Goal: Information Seeking & Learning: Learn about a topic

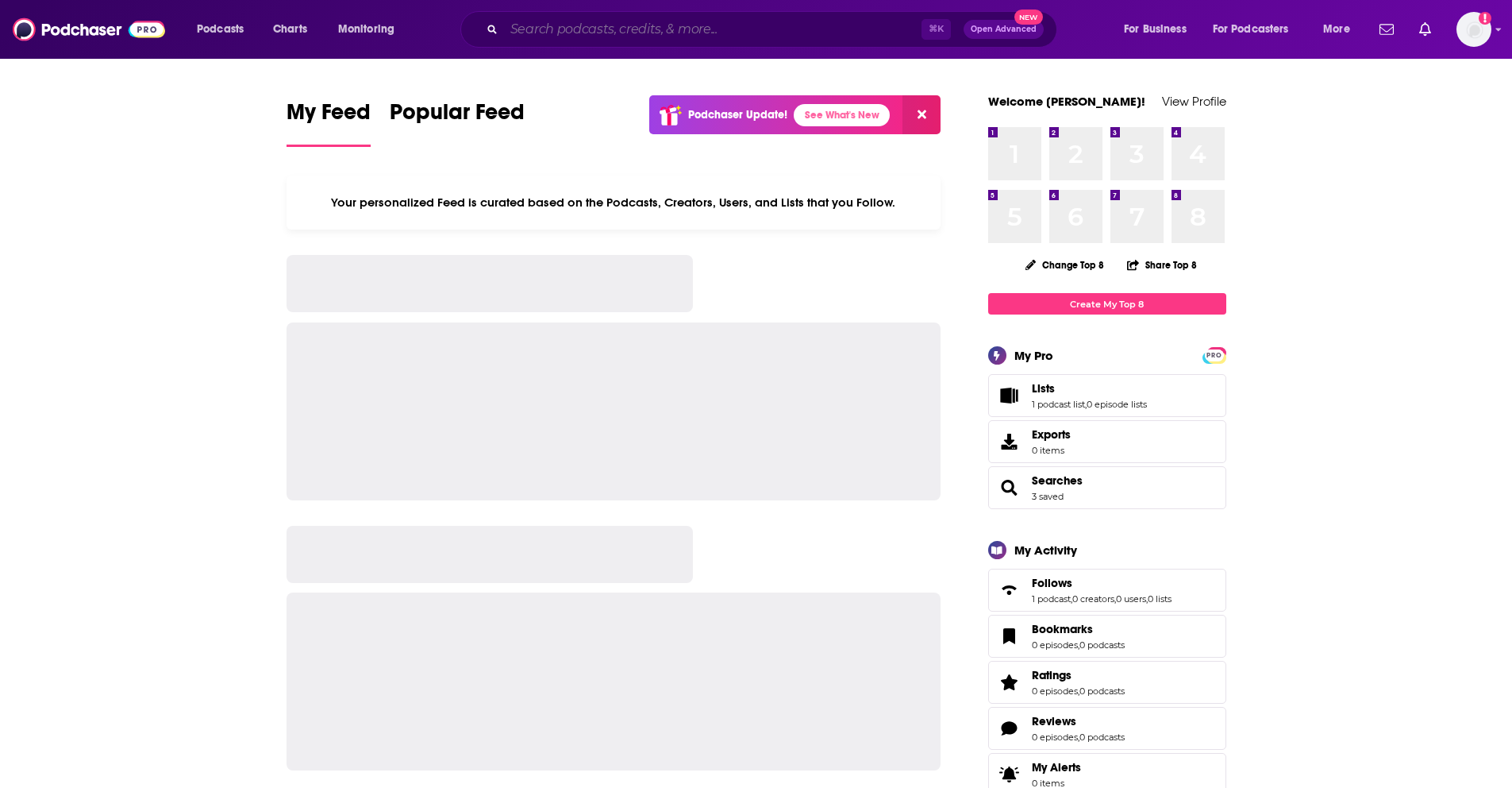
click at [562, 29] on input "Search podcasts, credits, & more..." at bounding box center [712, 29] width 418 height 25
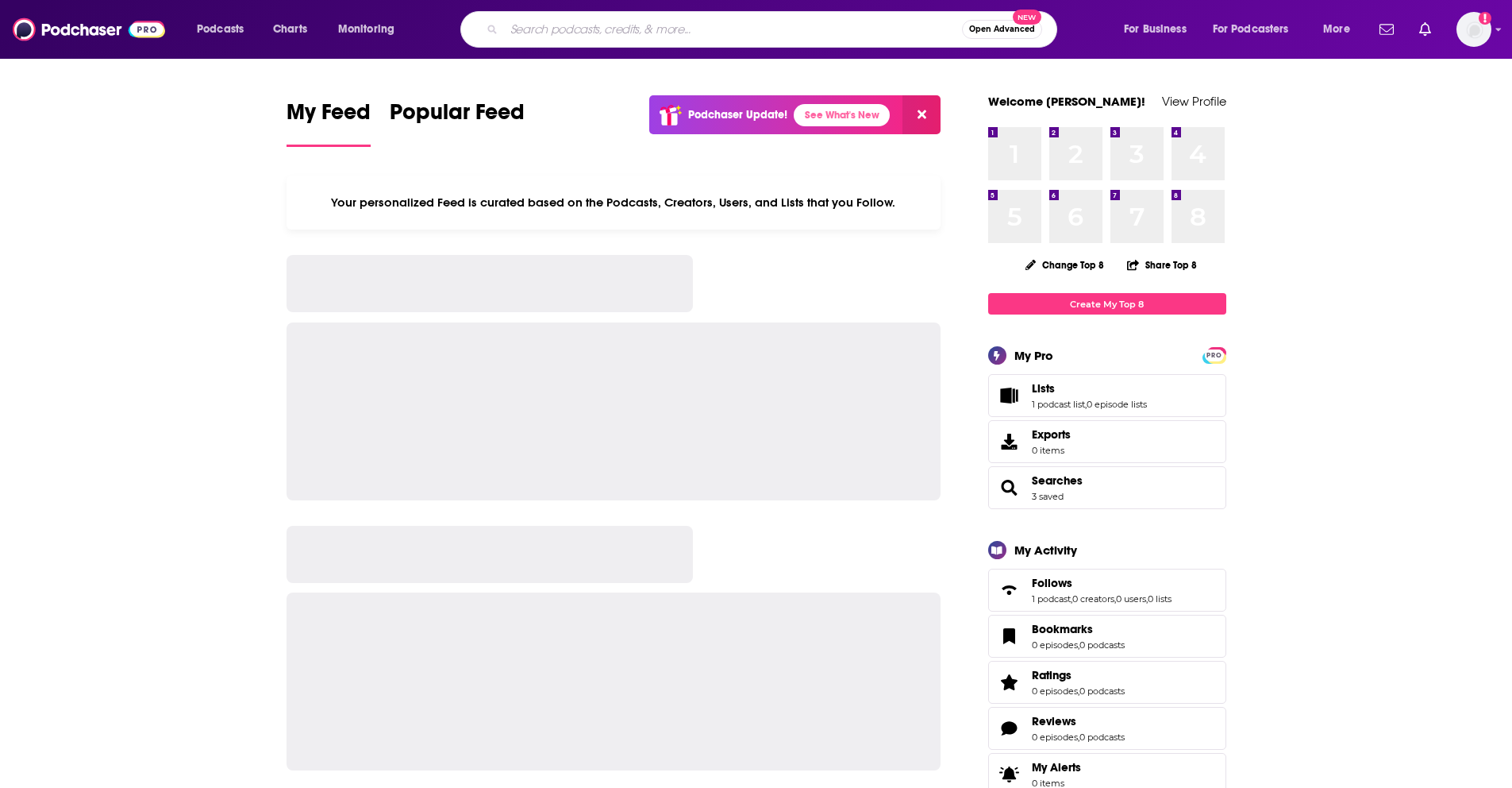
paste input "HBR On Leadership"
type input "HBR On Leadership"
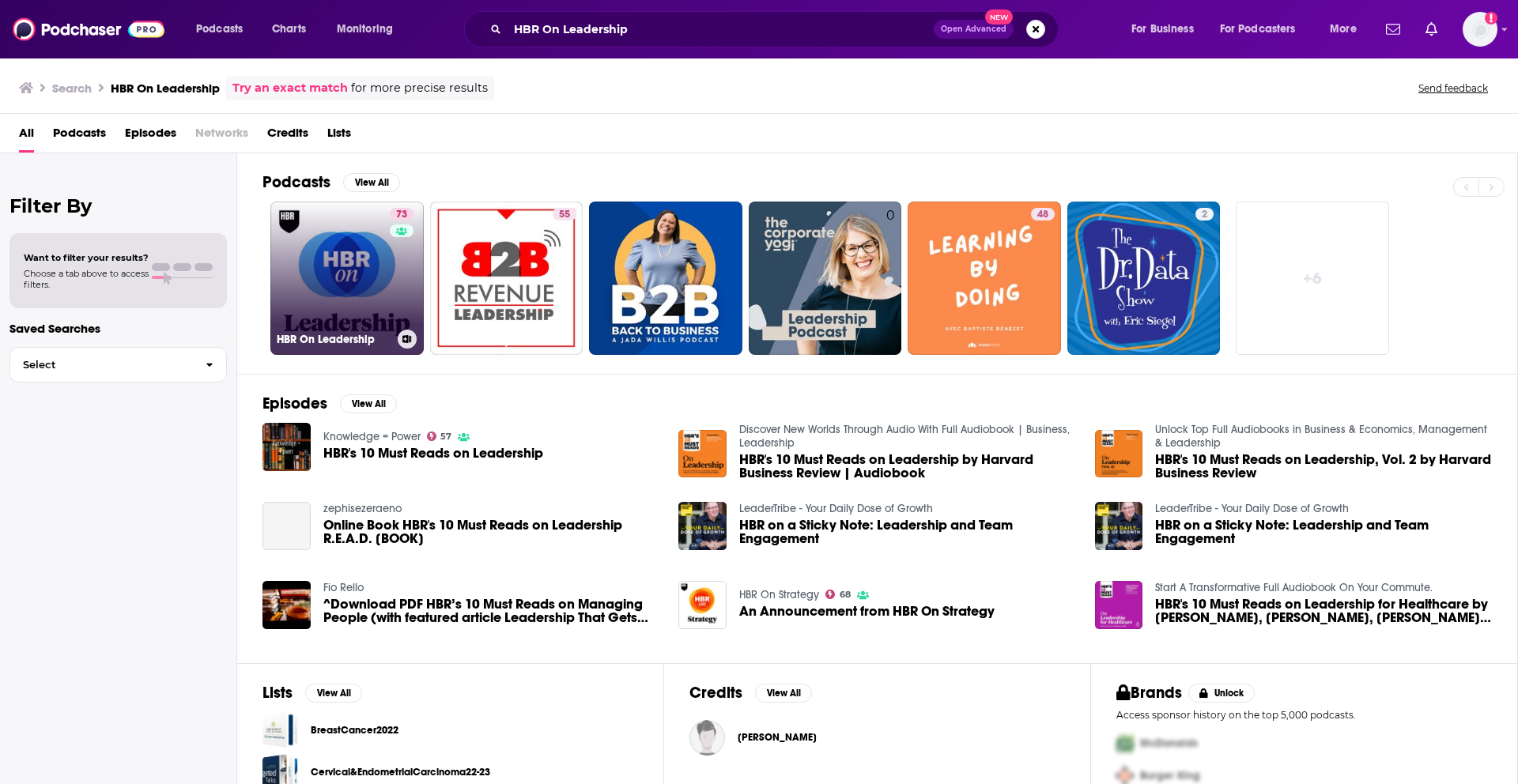
click at [342, 284] on link "73 HBR On Leadership" at bounding box center [346, 278] width 153 height 153
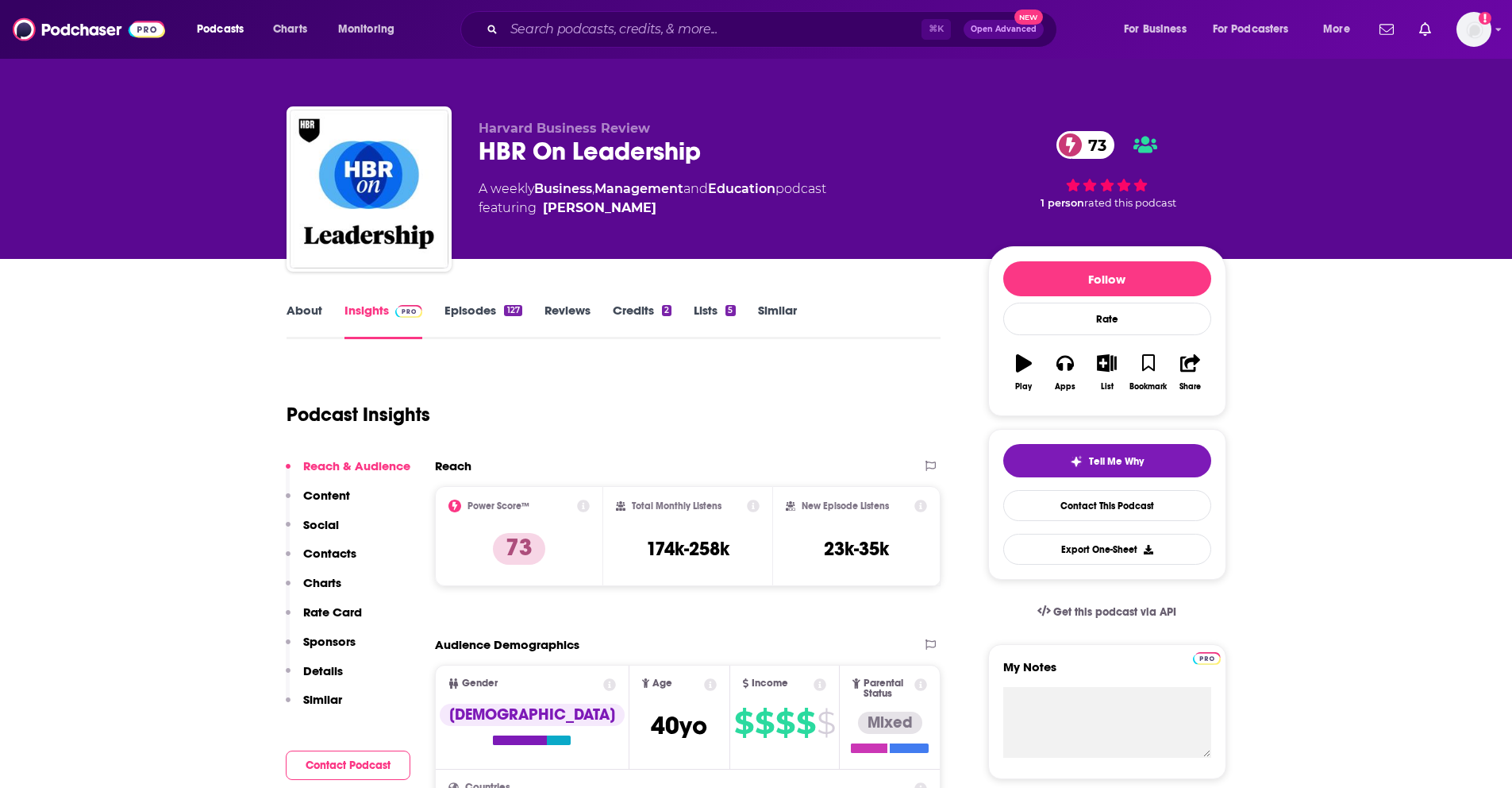
click at [320, 314] on link "About" at bounding box center [304, 320] width 35 height 36
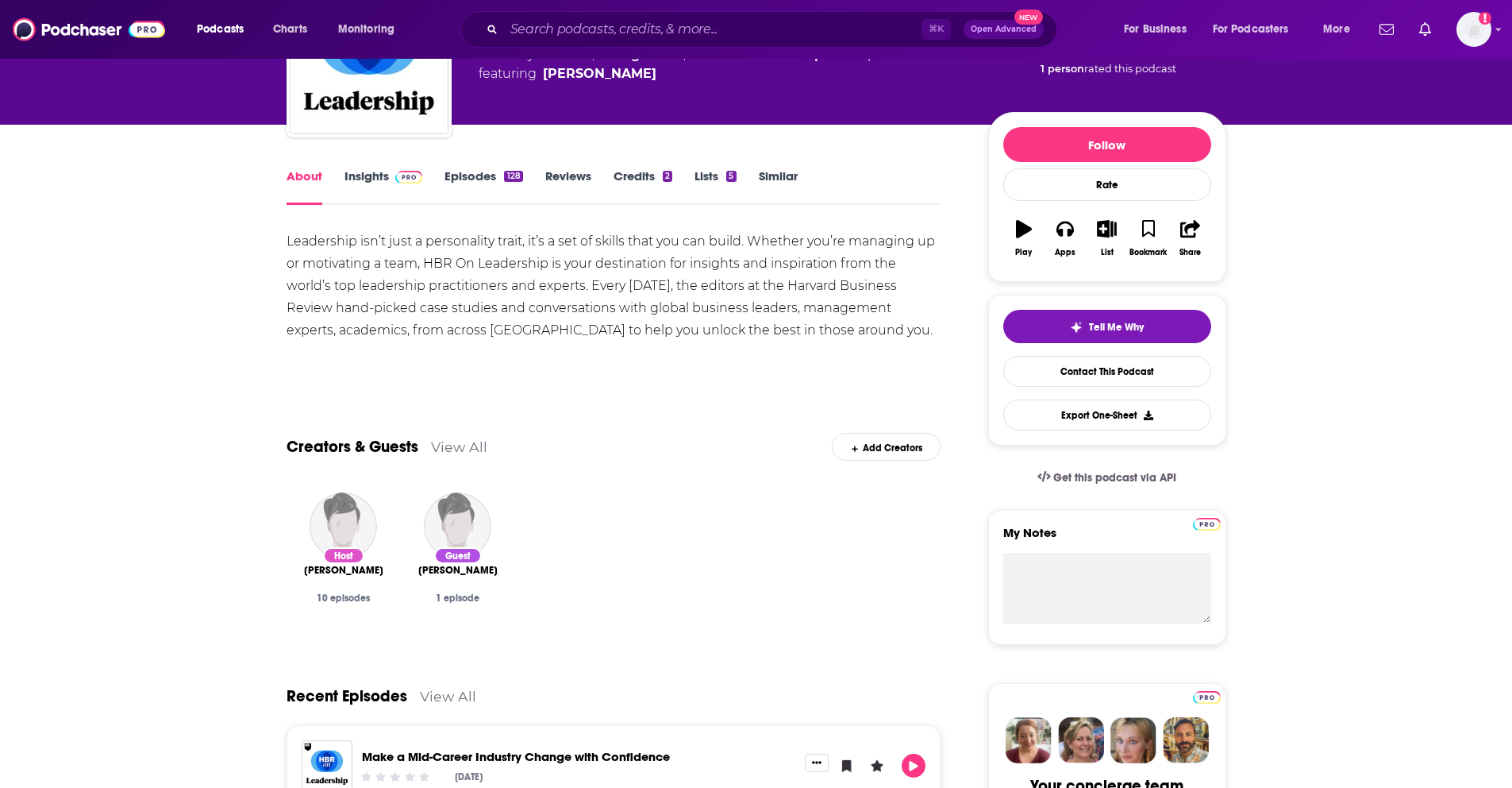
scroll to position [19, 0]
